Goal: Task Accomplishment & Management: Manage account settings

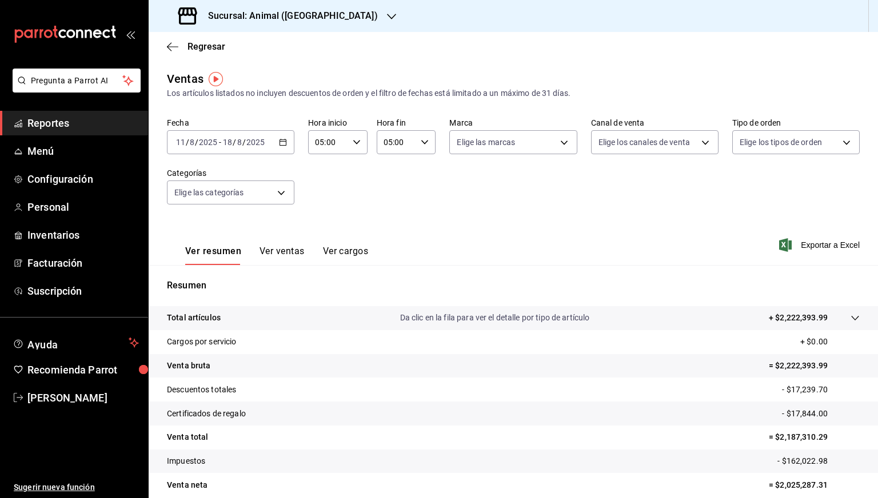
drag, startPoint x: 0, startPoint y: 0, endPoint x: 276, endPoint y: 18, distance: 276.7
click at [276, 18] on h3 "Sucursal: Animal ([GEOGRAPHIC_DATA])" at bounding box center [288, 16] width 179 height 14
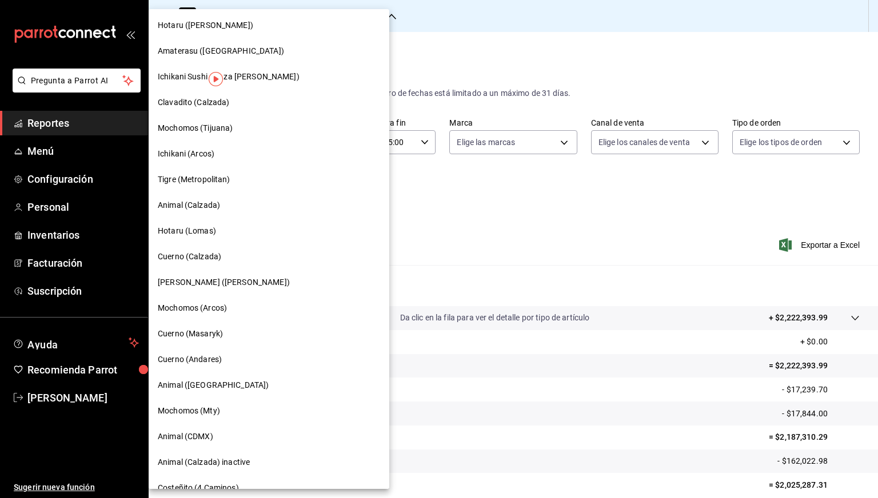
scroll to position [103, 0]
click at [213, 133] on span "Mochomos (Tijuana)" at bounding box center [195, 129] width 75 height 12
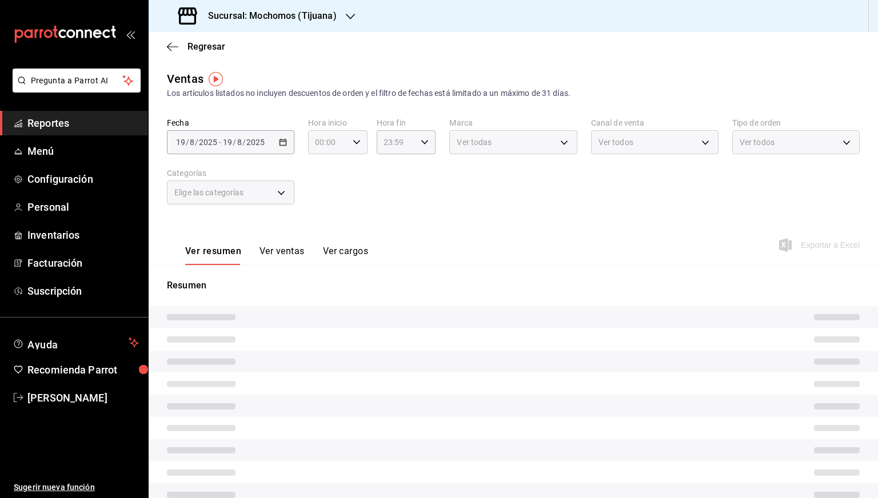
type input "05:00"
click at [43, 154] on span "Menú" at bounding box center [82, 150] width 111 height 15
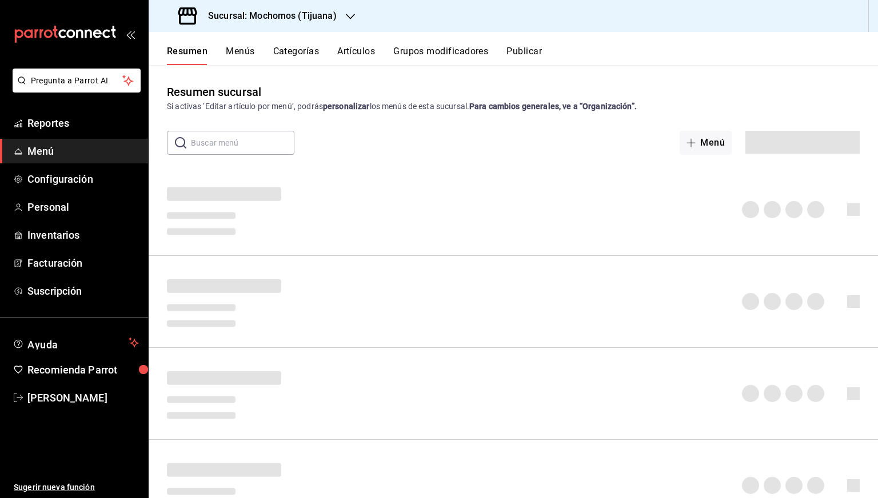
click at [361, 59] on button "Artículos" at bounding box center [356, 55] width 38 height 19
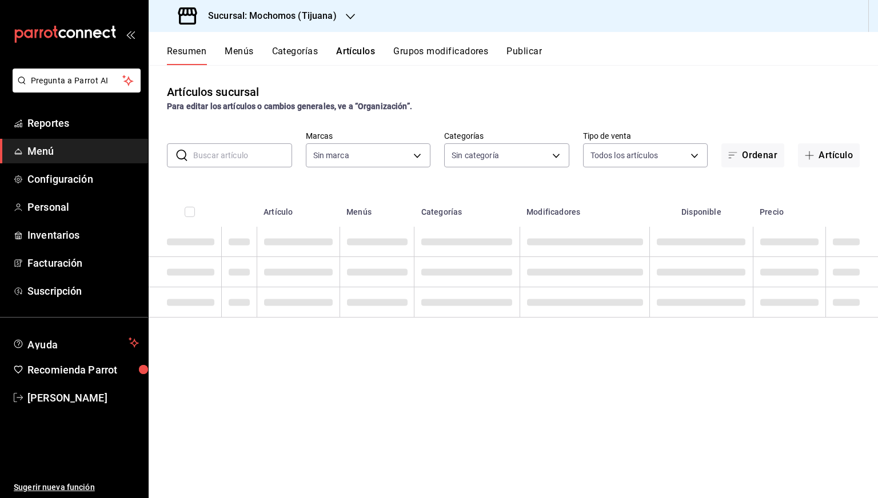
click at [237, 156] on input "text" at bounding box center [242, 155] width 99 height 23
type input "c300ab0f-4e96-434a-ab79-9fec8b673c9f"
paste input "1800 Reposado Copa"
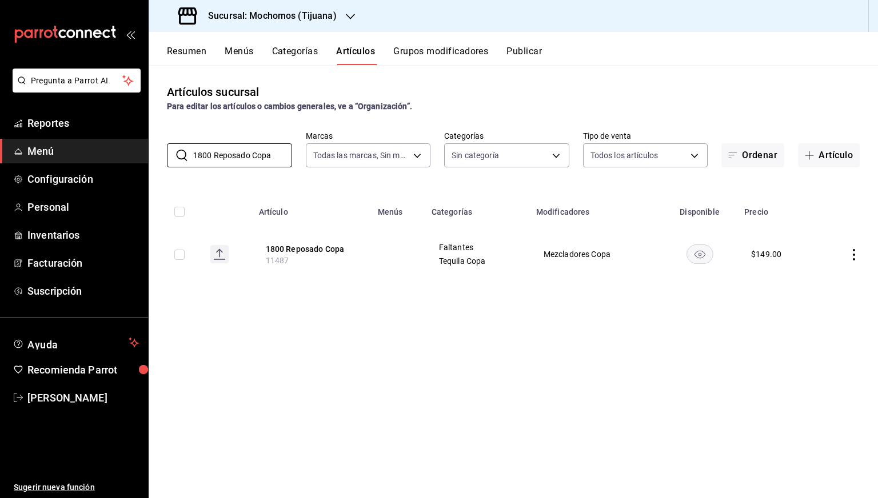
type input "1800 Reposado Copa"
click at [183, 248] on td at bounding box center [175, 254] width 53 height 55
click at [183, 256] on input "checkbox" at bounding box center [179, 255] width 10 height 10
checkbox input "true"
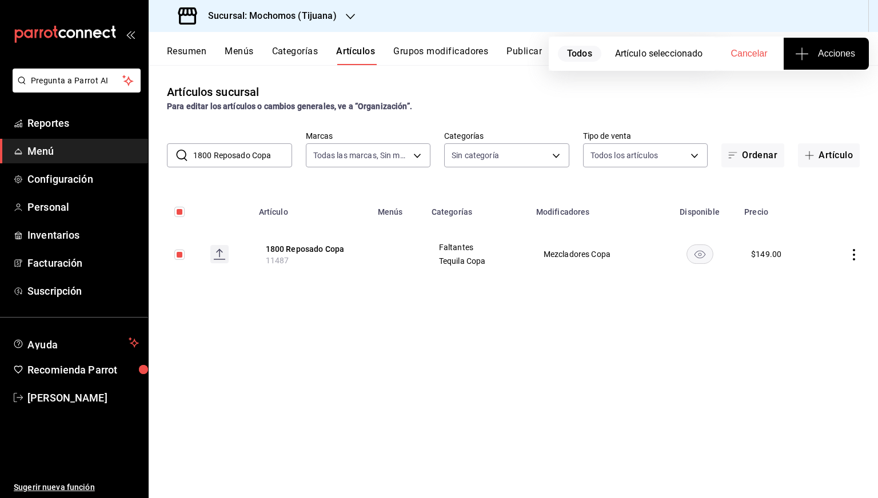
click at [805, 56] on icon "button" at bounding box center [802, 54] width 14 height 14
click at [797, 99] on li "Agregar tipo" at bounding box center [826, 89] width 86 height 30
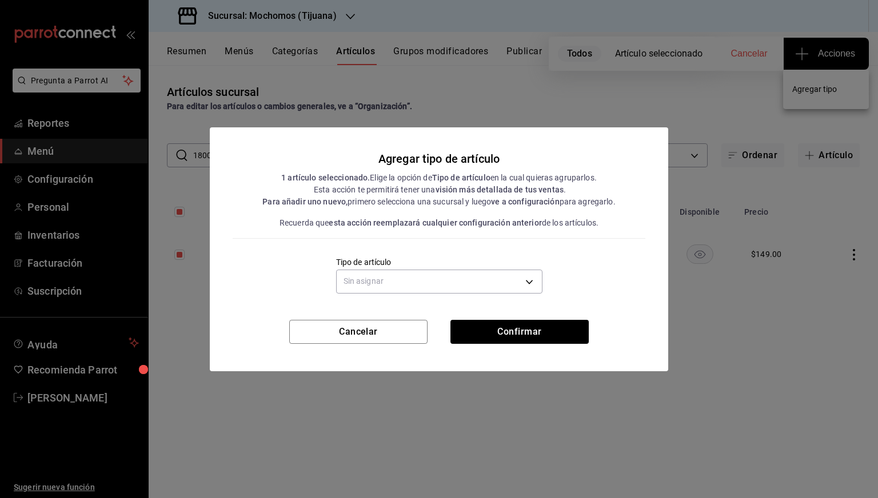
click at [472, 295] on div "Sin asignar" at bounding box center [439, 280] width 206 height 30
click at [443, 284] on body "Pregunta a Parrot AI Reportes Menú Configuración Personal Inventarios Facturaci…" at bounding box center [439, 249] width 878 height 498
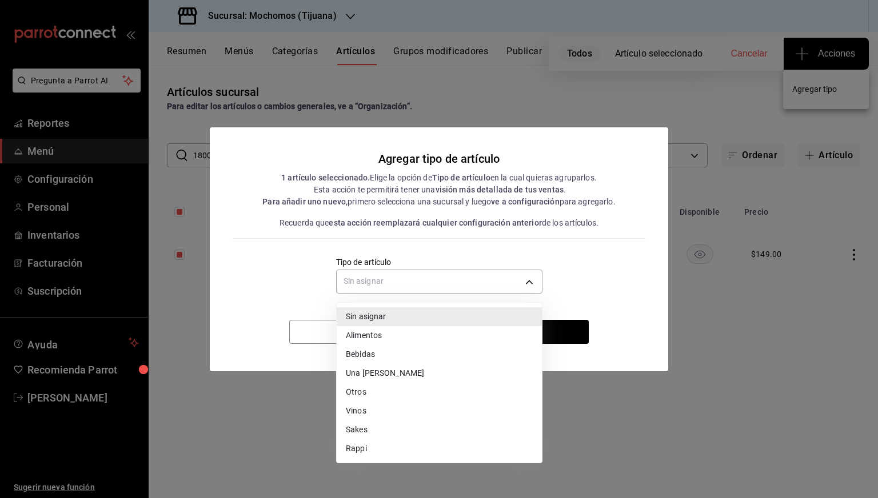
click at [359, 353] on li "Bebidas" at bounding box center [439, 354] width 205 height 19
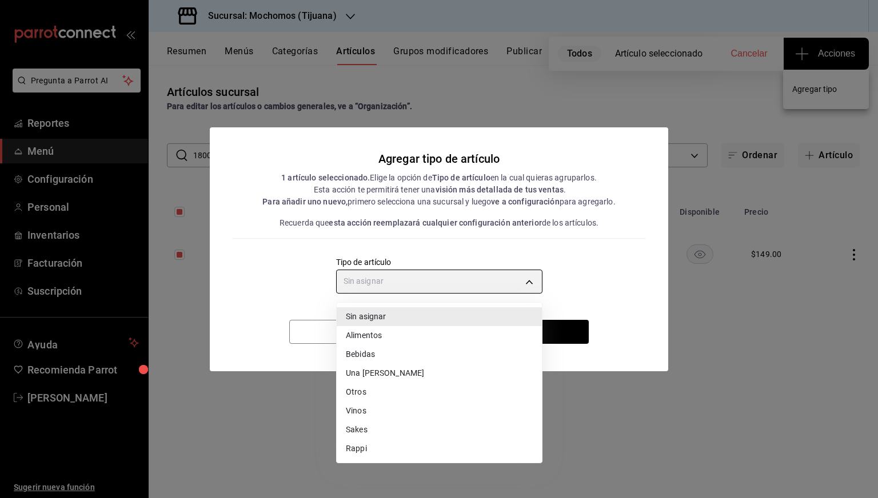
type input "e2400288-93b0-4d29-8cfc-2898dd229db7"
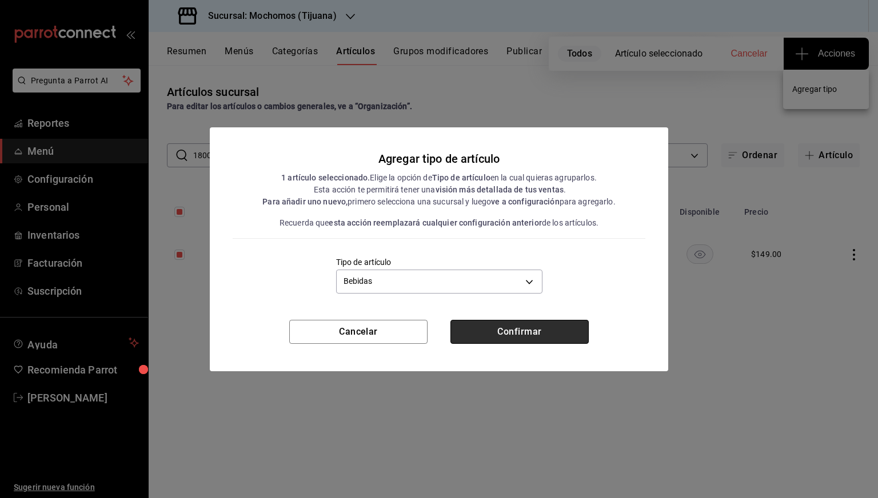
click at [473, 320] on button "Confirmar" at bounding box center [519, 332] width 138 height 24
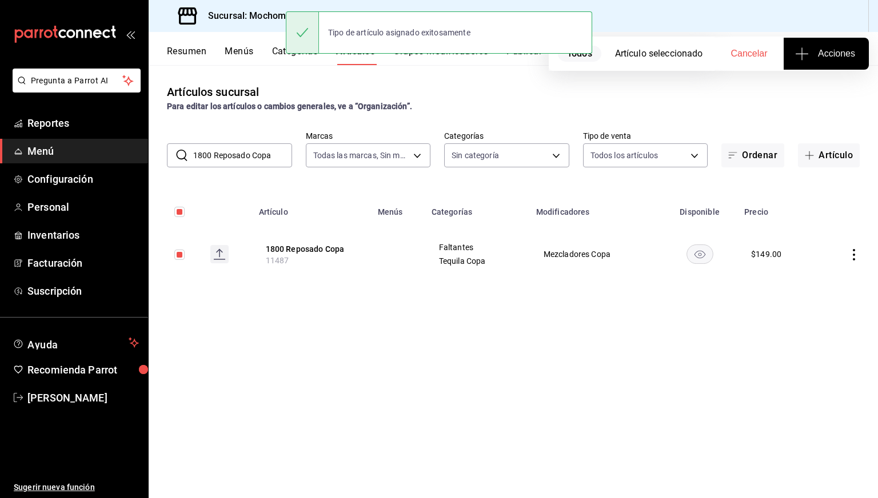
click at [242, 153] on input "1800 Reposado Copa" at bounding box center [242, 155] width 99 height 23
paste input "[PERSON_NAME]"
type input "[PERSON_NAME] Copa"
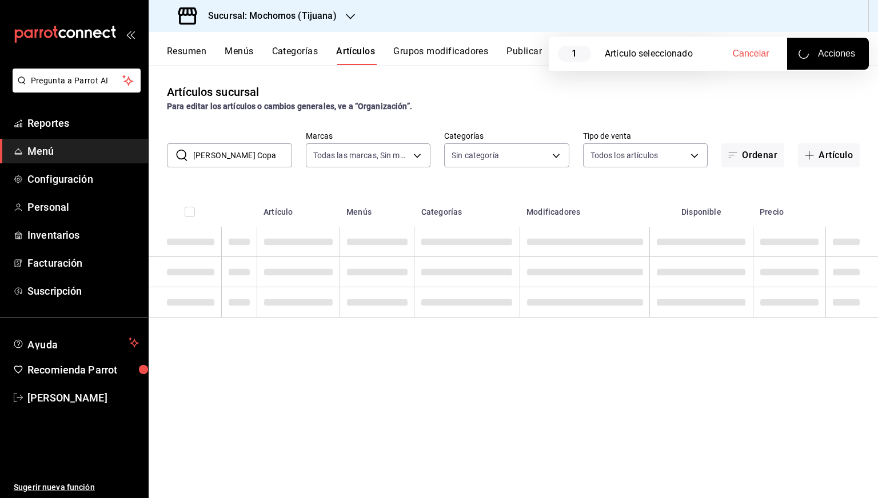
checkbox input "false"
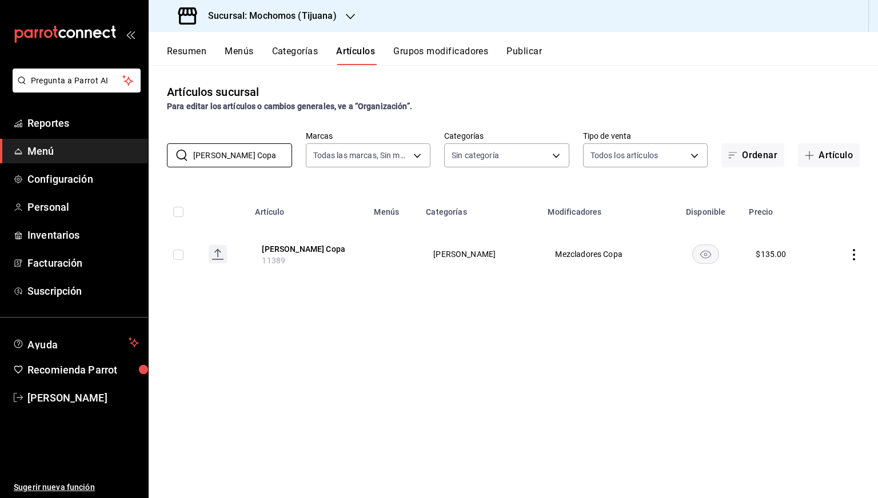
type input "[PERSON_NAME] Copa"
click at [181, 258] on input "checkbox" at bounding box center [178, 255] width 10 height 10
checkbox input "true"
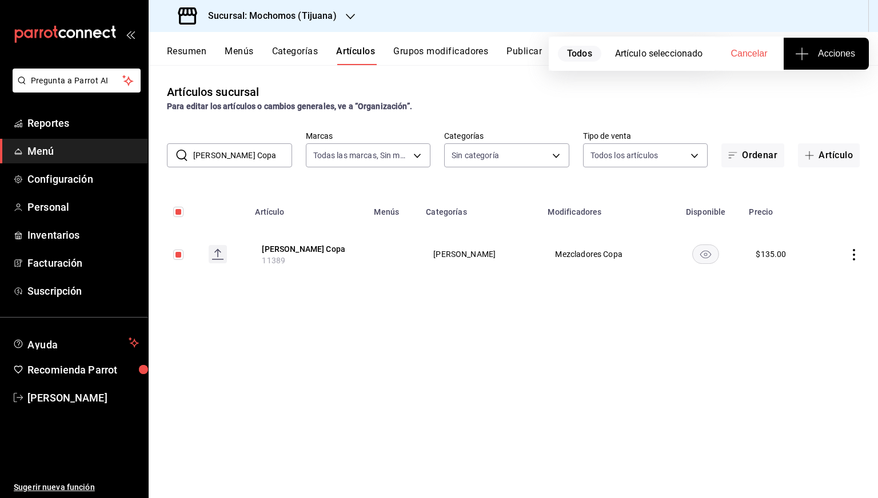
click at [801, 61] on button "Acciones" at bounding box center [826, 54] width 85 height 32
click at [789, 95] on li "Agregar tipo" at bounding box center [826, 89] width 86 height 30
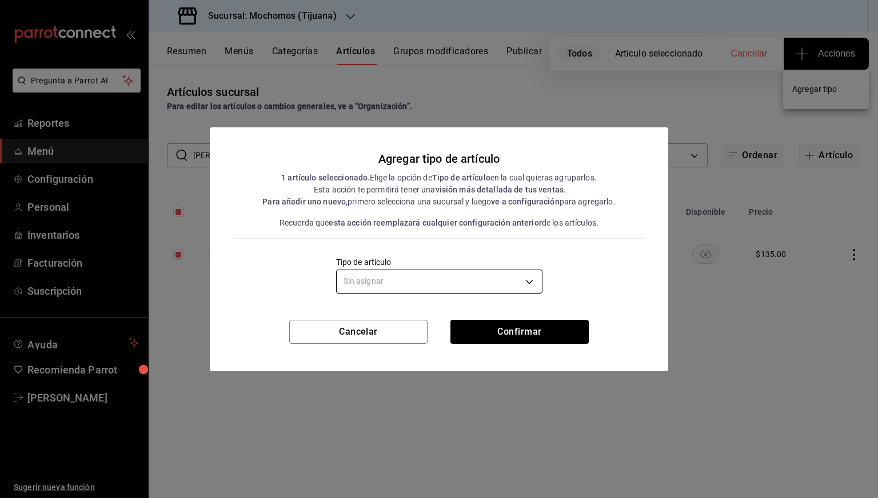
click at [505, 286] on body "Pregunta a Parrot AI Reportes Menú Configuración Personal Inventarios Facturaci…" at bounding box center [439, 249] width 878 height 498
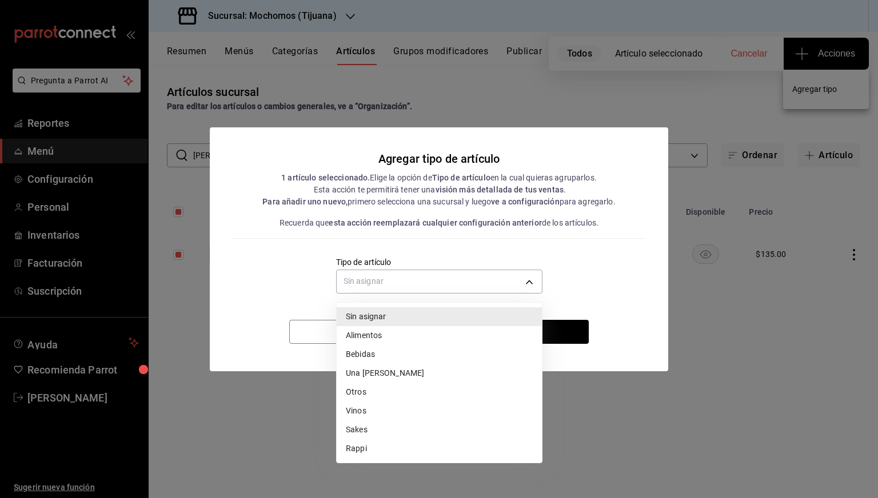
click at [370, 352] on li "Bebidas" at bounding box center [439, 354] width 205 height 19
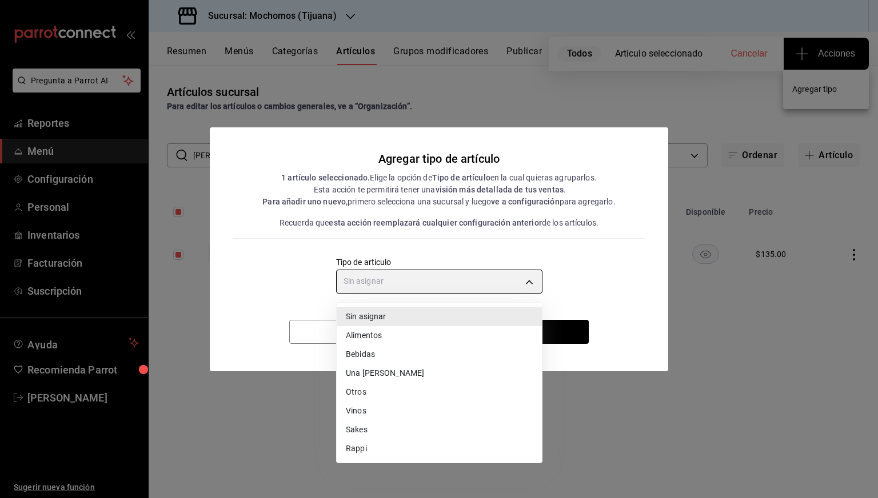
type input "e2400288-93b0-4d29-8cfc-2898dd229db7"
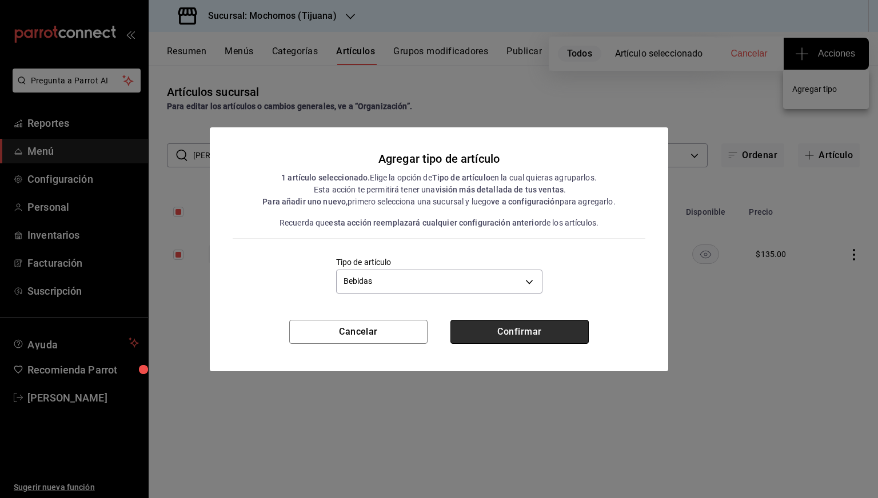
click at [494, 330] on button "Confirmar" at bounding box center [519, 332] width 138 height 24
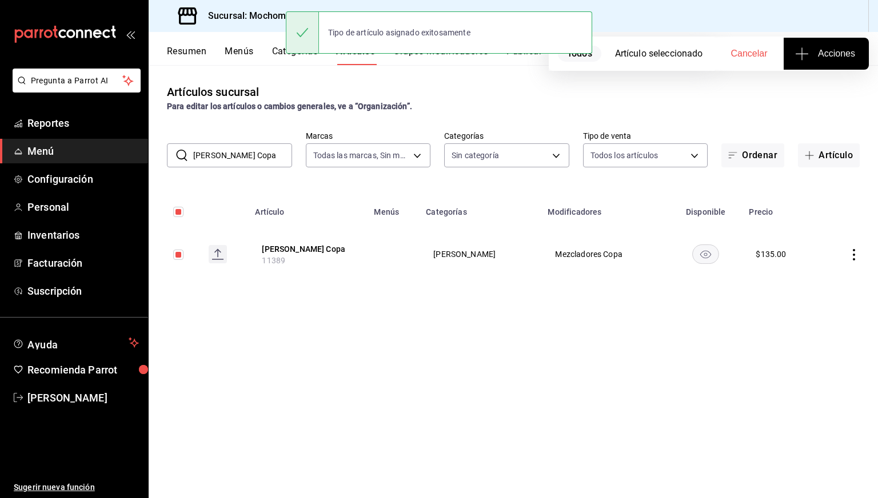
click at [237, 158] on input "[PERSON_NAME] Copa" at bounding box center [242, 155] width 99 height 23
checkbox input "false"
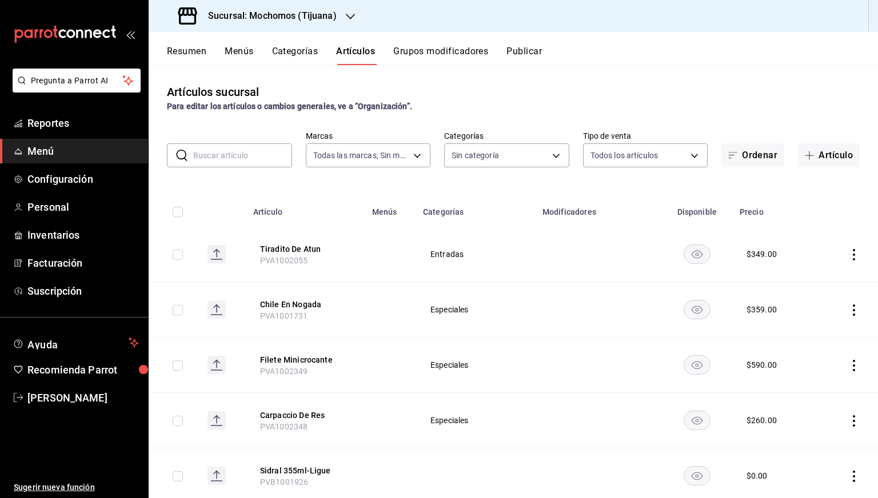
click at [315, 19] on h3 "Sucursal: Mochomos (Tijuana)" at bounding box center [268, 16] width 138 height 14
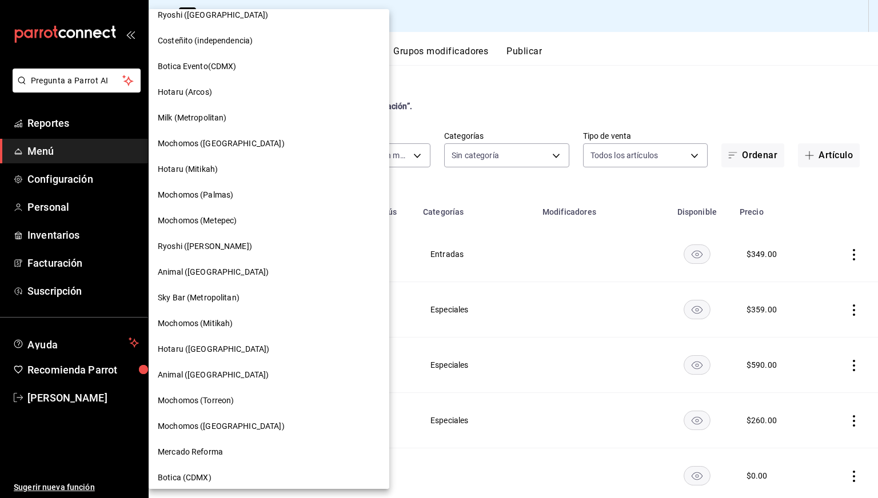
scroll to position [630, 0]
click at [216, 270] on span "Animal ([GEOGRAPHIC_DATA])" at bounding box center [213, 271] width 111 height 12
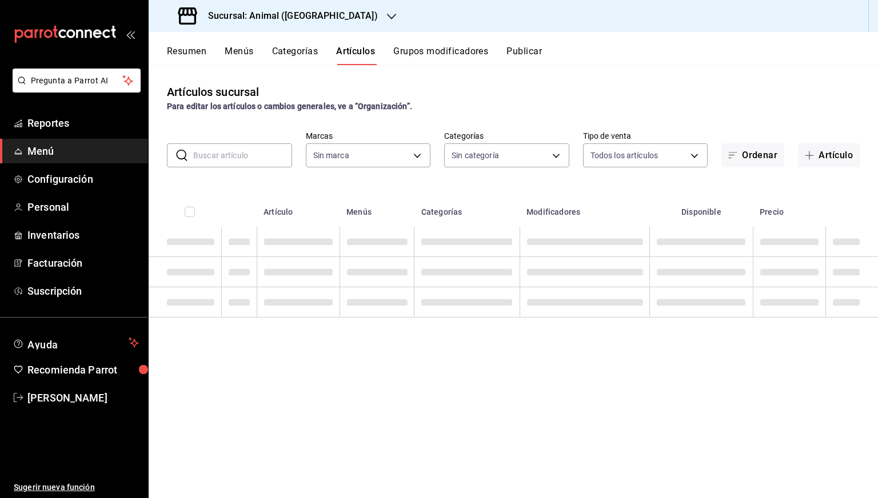
type input "3f39fcdc-c8c4-4fff-883a-47b345d9391c"
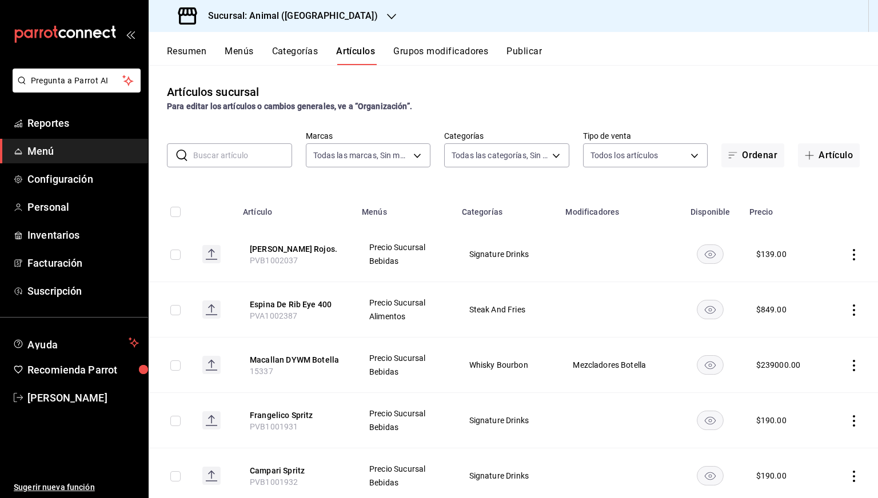
type input "ab590da7-d0c4-47a8-ac4f-44aecaaca930,928f1d8c-49b4-4cad-a5c8-35f7885dcb7c,2440b…"
click at [66, 129] on span "Reportes" at bounding box center [82, 122] width 111 height 15
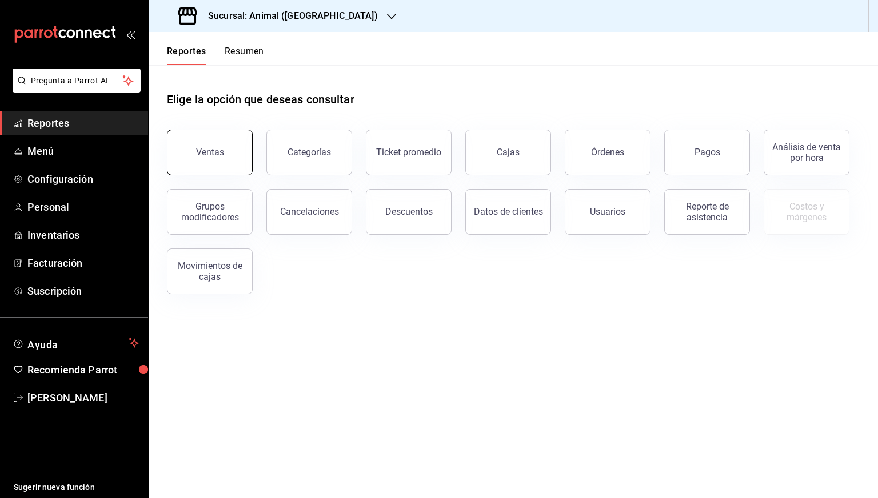
click at [206, 152] on div "Ventas" at bounding box center [210, 152] width 28 height 11
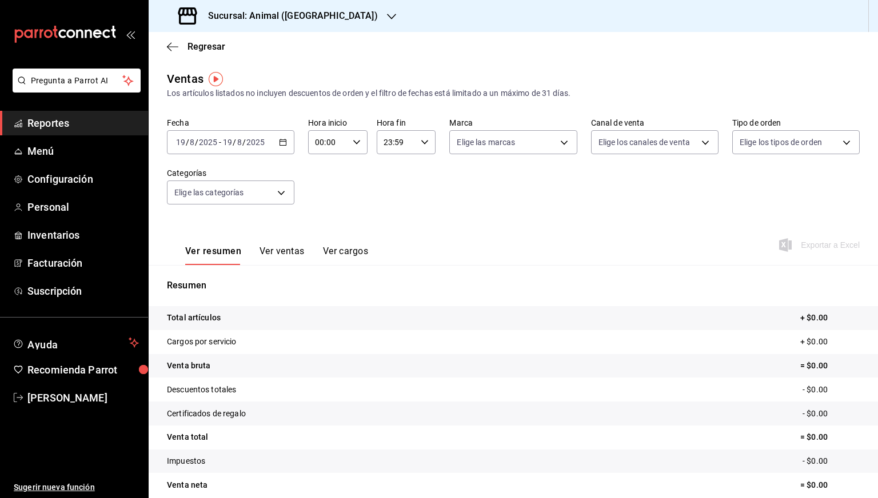
click at [279, 139] on icon "button" at bounding box center [283, 142] width 8 height 8
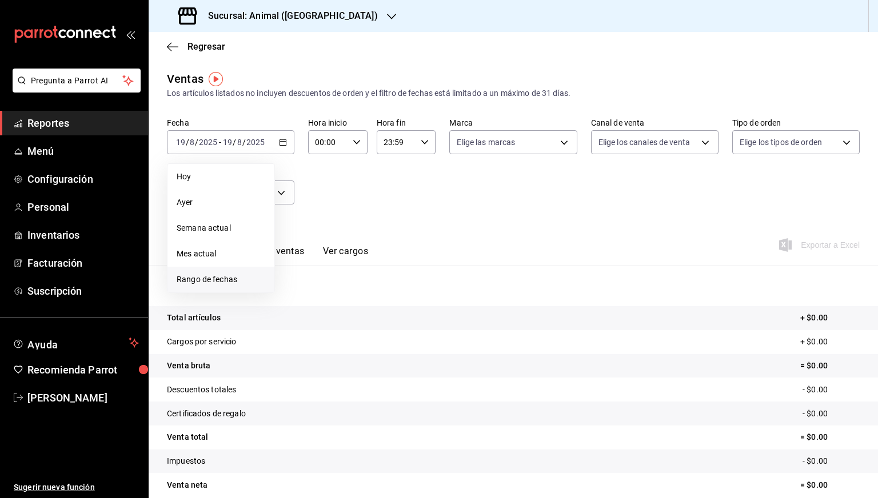
click at [218, 279] on span "Rango de fechas" at bounding box center [221, 280] width 89 height 12
click at [303, 268] on button "11" at bounding box center [299, 268] width 20 height 21
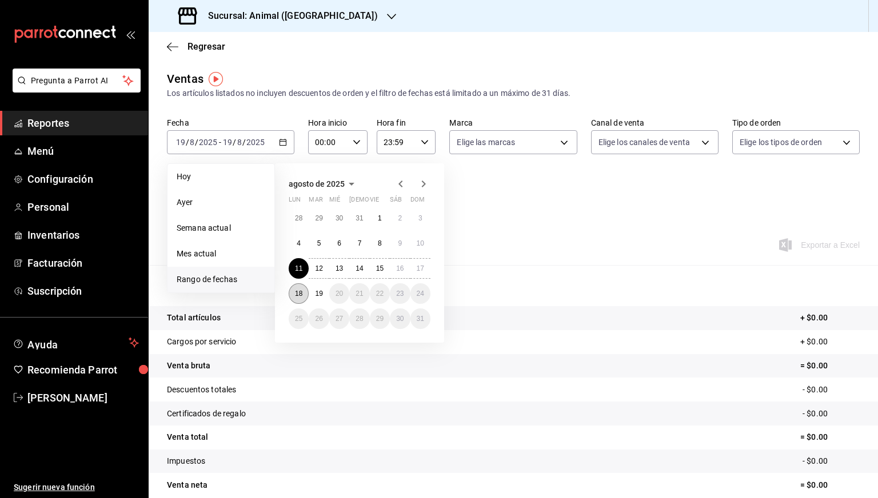
click at [300, 297] on button "18" at bounding box center [299, 294] width 20 height 21
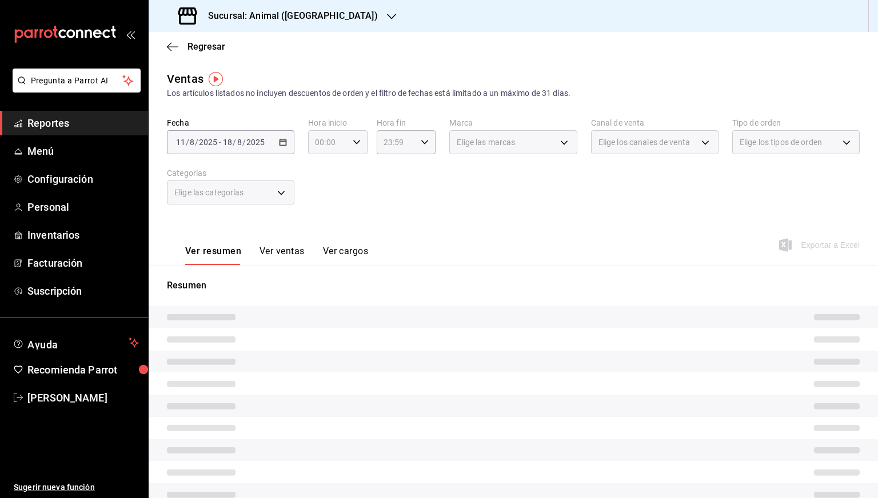
click at [353, 144] on icon "button" at bounding box center [357, 142] width 8 height 8
click at [321, 221] on span "05" at bounding box center [321, 217] width 11 height 9
type input "05:00"
click at [420, 140] on div at bounding box center [439, 249] width 878 height 498
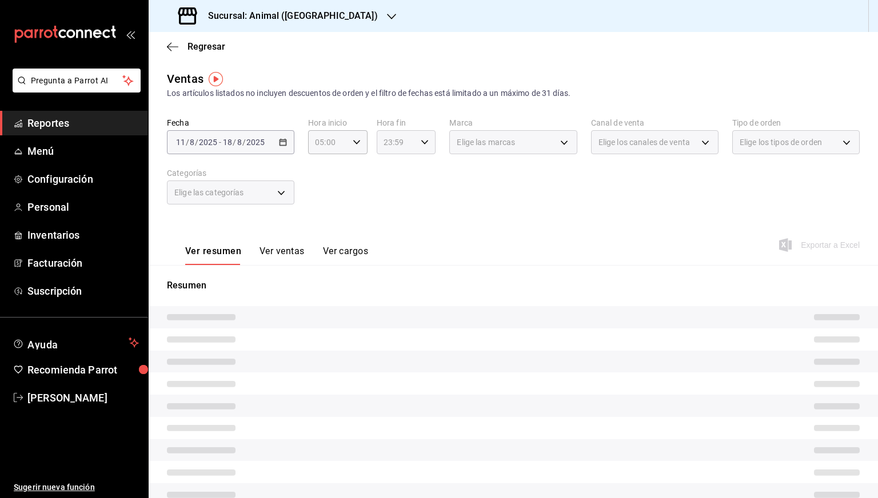
click at [422, 144] on icon "button" at bounding box center [425, 142] width 8 height 8
click at [389, 204] on button "05" at bounding box center [388, 209] width 25 height 23
click at [415, 173] on span "00" at bounding box center [417, 171] width 11 height 9
type input "05:00"
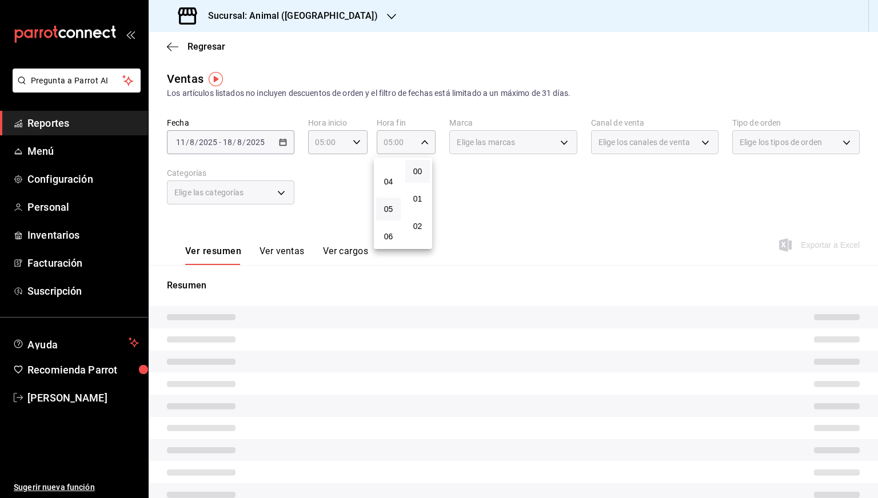
click at [492, 186] on div at bounding box center [439, 249] width 878 height 498
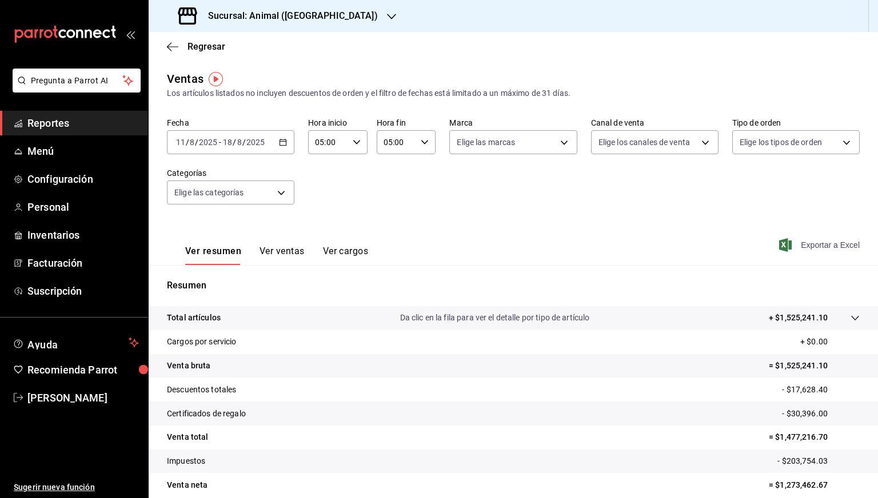
click at [825, 245] on span "Exportar a Excel" at bounding box center [820, 245] width 78 height 14
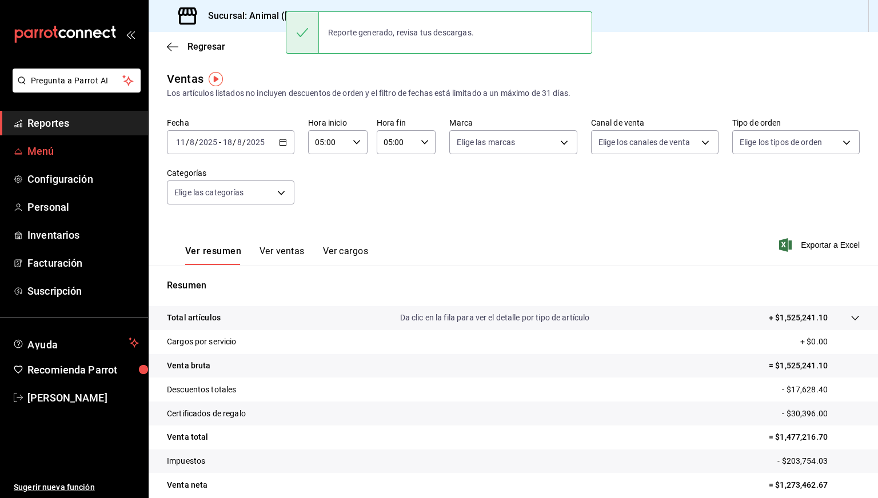
click at [44, 144] on span "Menú" at bounding box center [82, 150] width 111 height 15
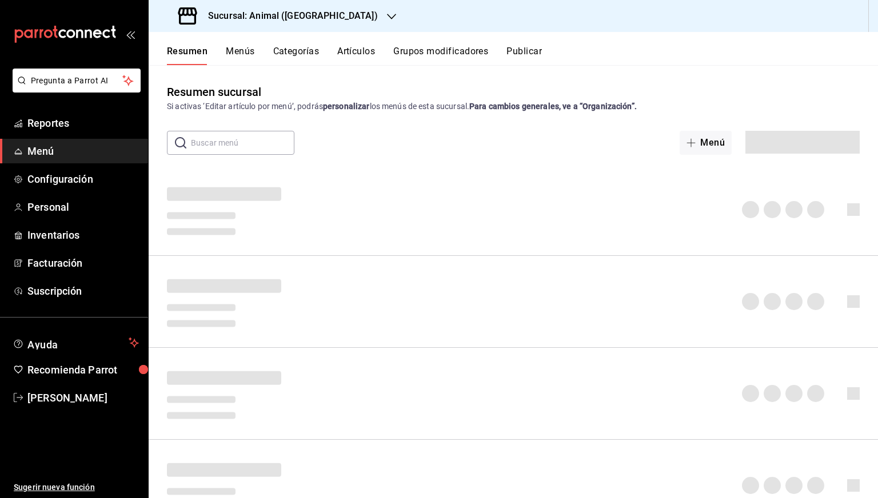
click at [364, 59] on button "Artículos" at bounding box center [356, 55] width 38 height 19
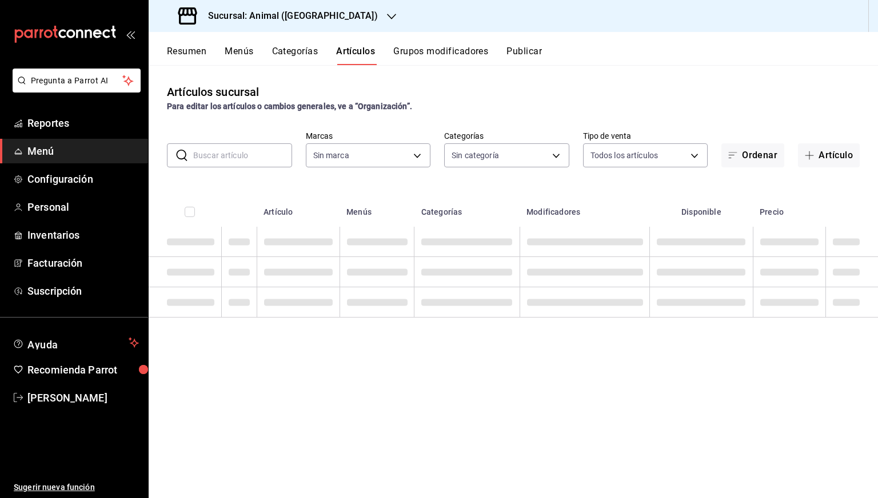
click at [243, 159] on input "text" at bounding box center [242, 155] width 99 height 23
type input "3f39fcdc-c8c4-4fff-883a-47b345d9391c"
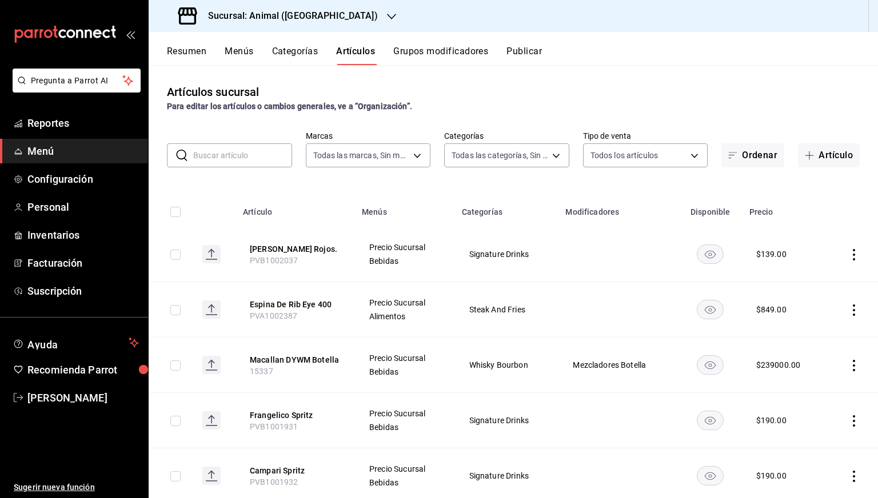
type input "ab590da7-d0c4-47a8-ac4f-44aecaaca930,928f1d8c-49b4-4cad-a5c8-35f7885dcb7c,2440b…"
paste input "[PERSON_NAME] Rojos."
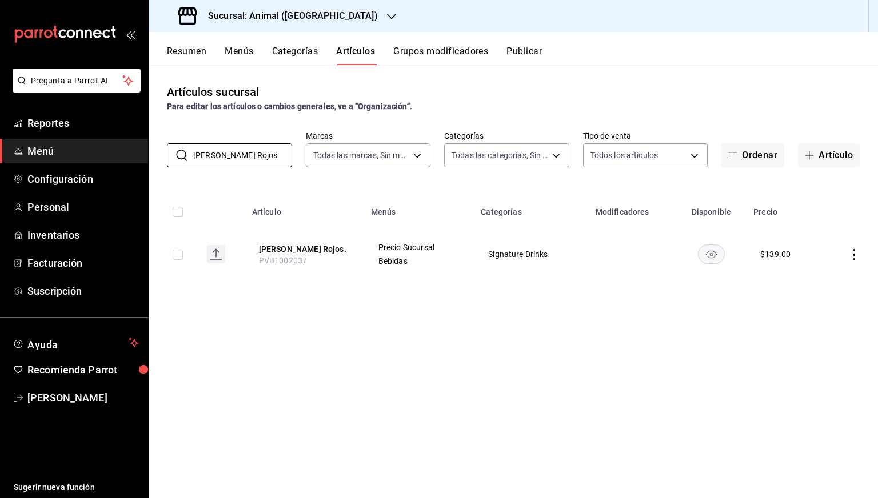
type input "[PERSON_NAME] Rojos."
click at [178, 257] on input "checkbox" at bounding box center [178, 255] width 10 height 10
checkbox input "true"
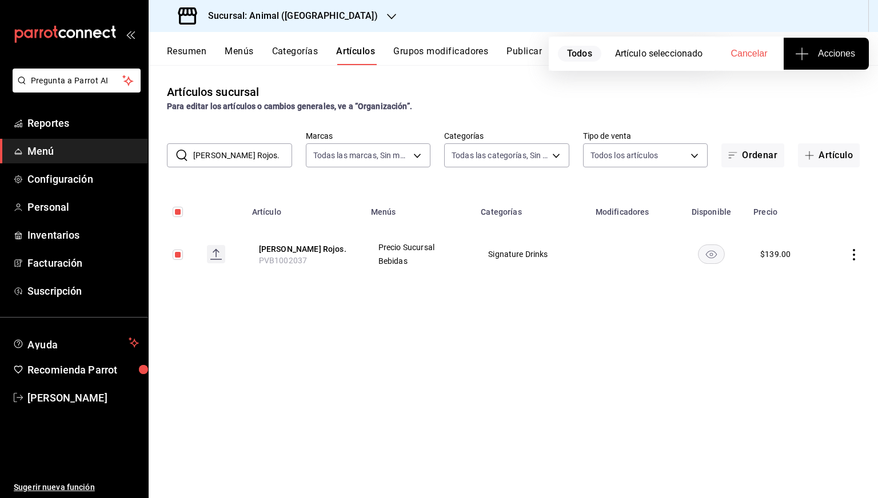
checkbox input "true"
click at [794, 58] on button "Acciones" at bounding box center [826, 54] width 85 height 32
click at [808, 83] on span "Agregar tipo" at bounding box center [825, 89] width 67 height 12
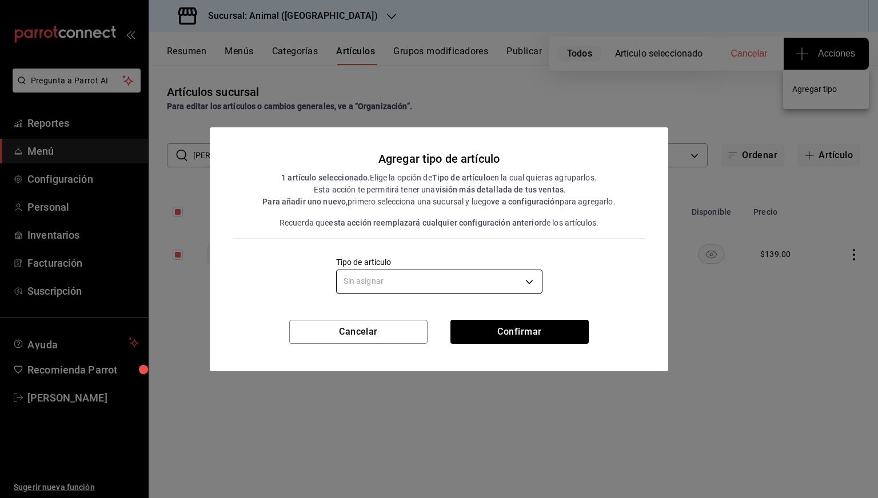
click at [512, 277] on body "Pregunta a Parrot AI Reportes Menú Configuración Personal Inventarios Facturaci…" at bounding box center [439, 249] width 878 height 498
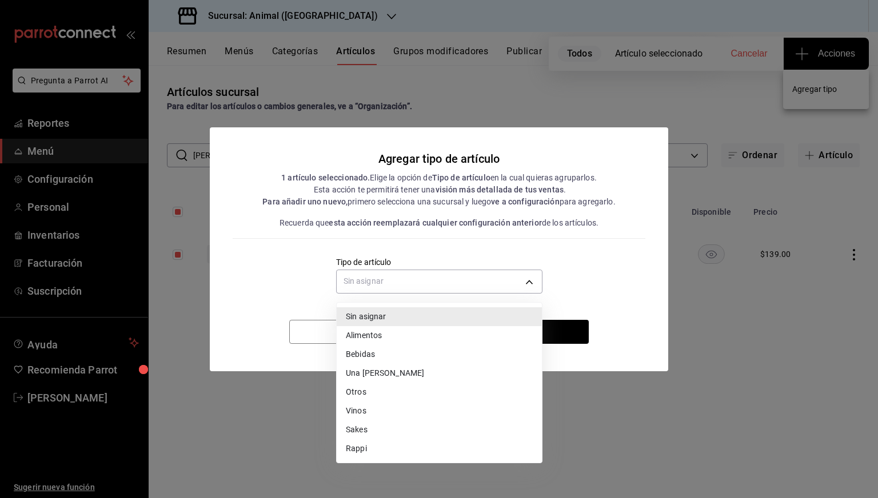
click at [361, 352] on li "Bebidas" at bounding box center [439, 354] width 205 height 19
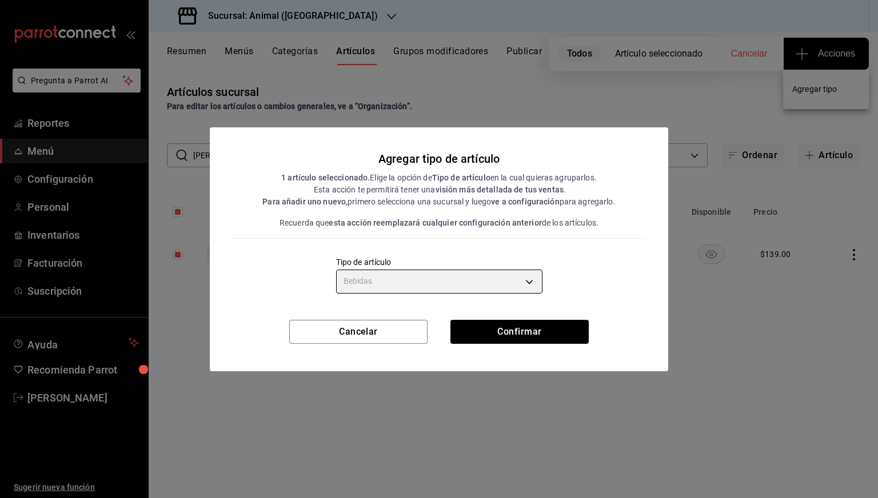
type input "e2400288-93b0-4d29-8cfc-2898dd229db7"
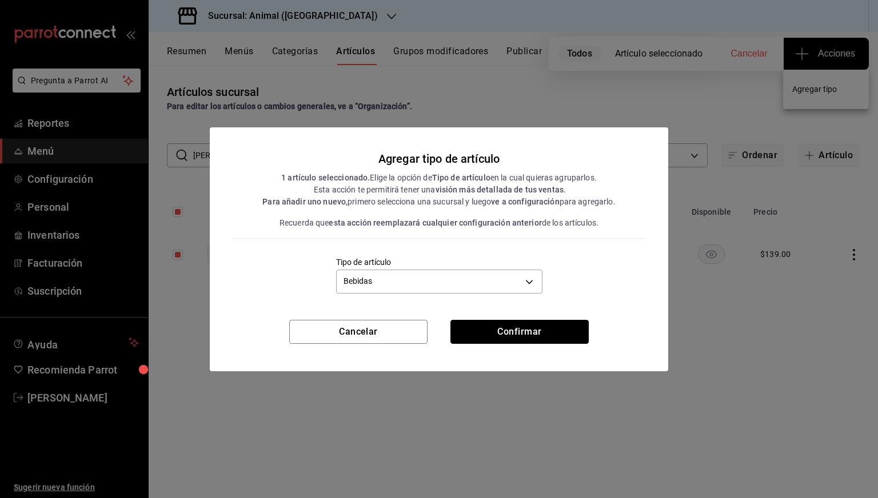
click at [481, 330] on button "Confirmar" at bounding box center [519, 332] width 138 height 24
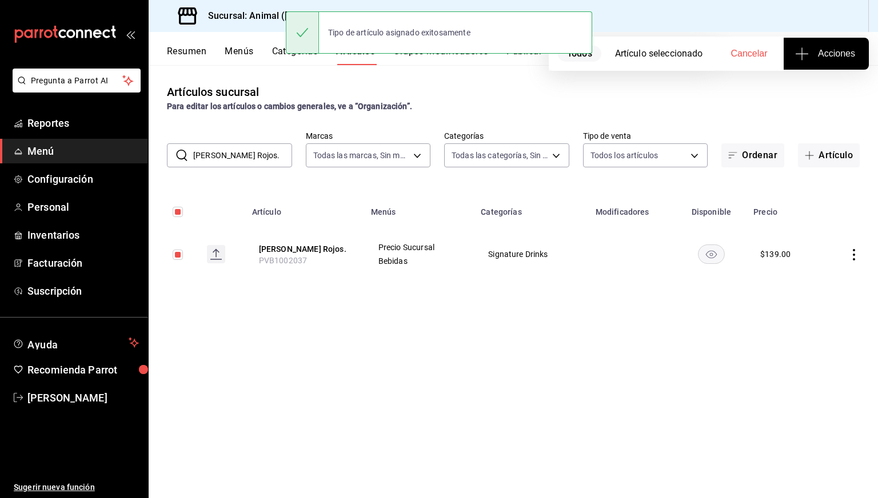
click at [50, 155] on span "Menú" at bounding box center [82, 150] width 111 height 15
